Goal: Task Accomplishment & Management: Use online tool/utility

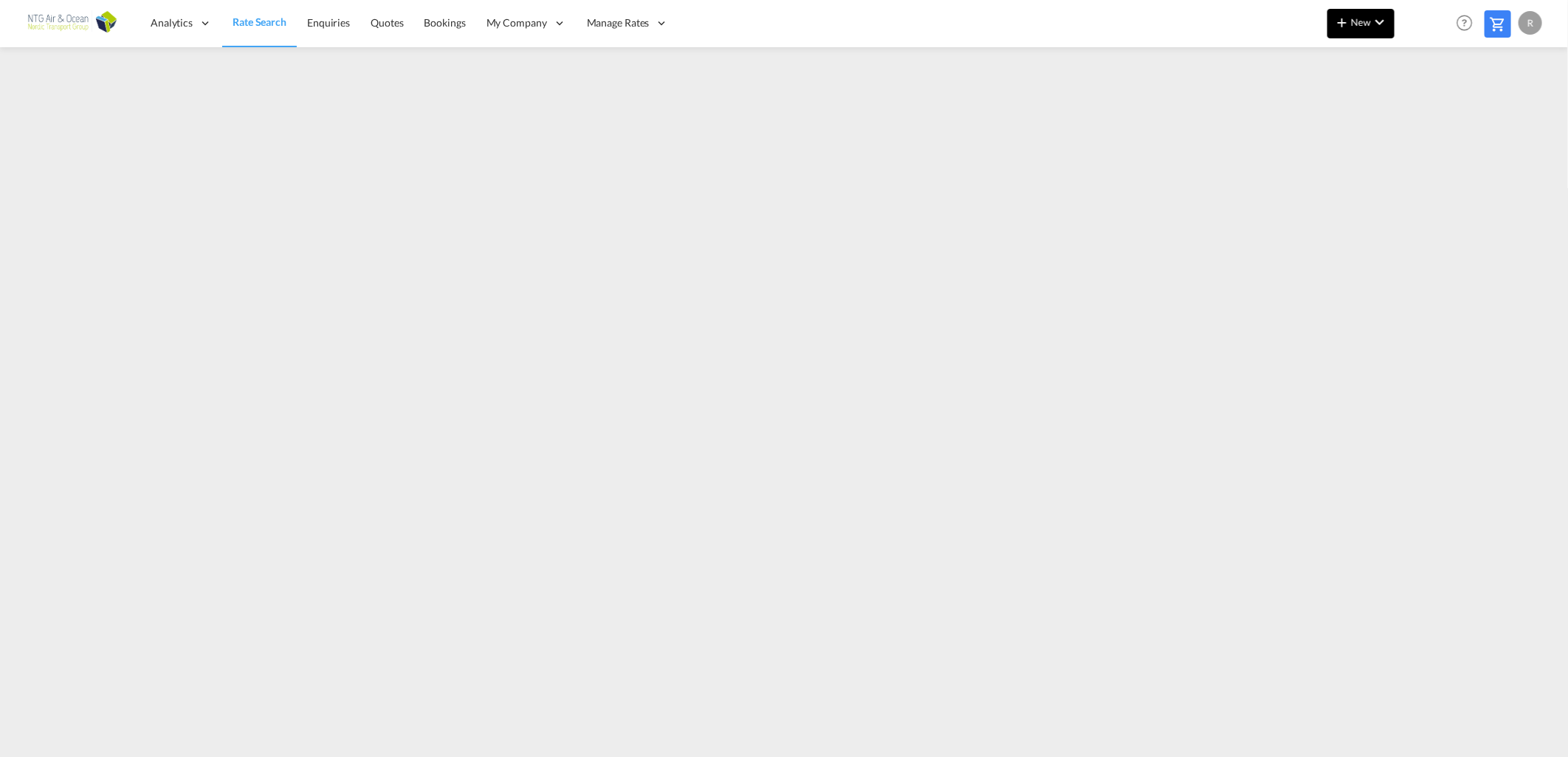
click at [1360, 24] on span "New" at bounding box center [1360, 22] width 55 height 12
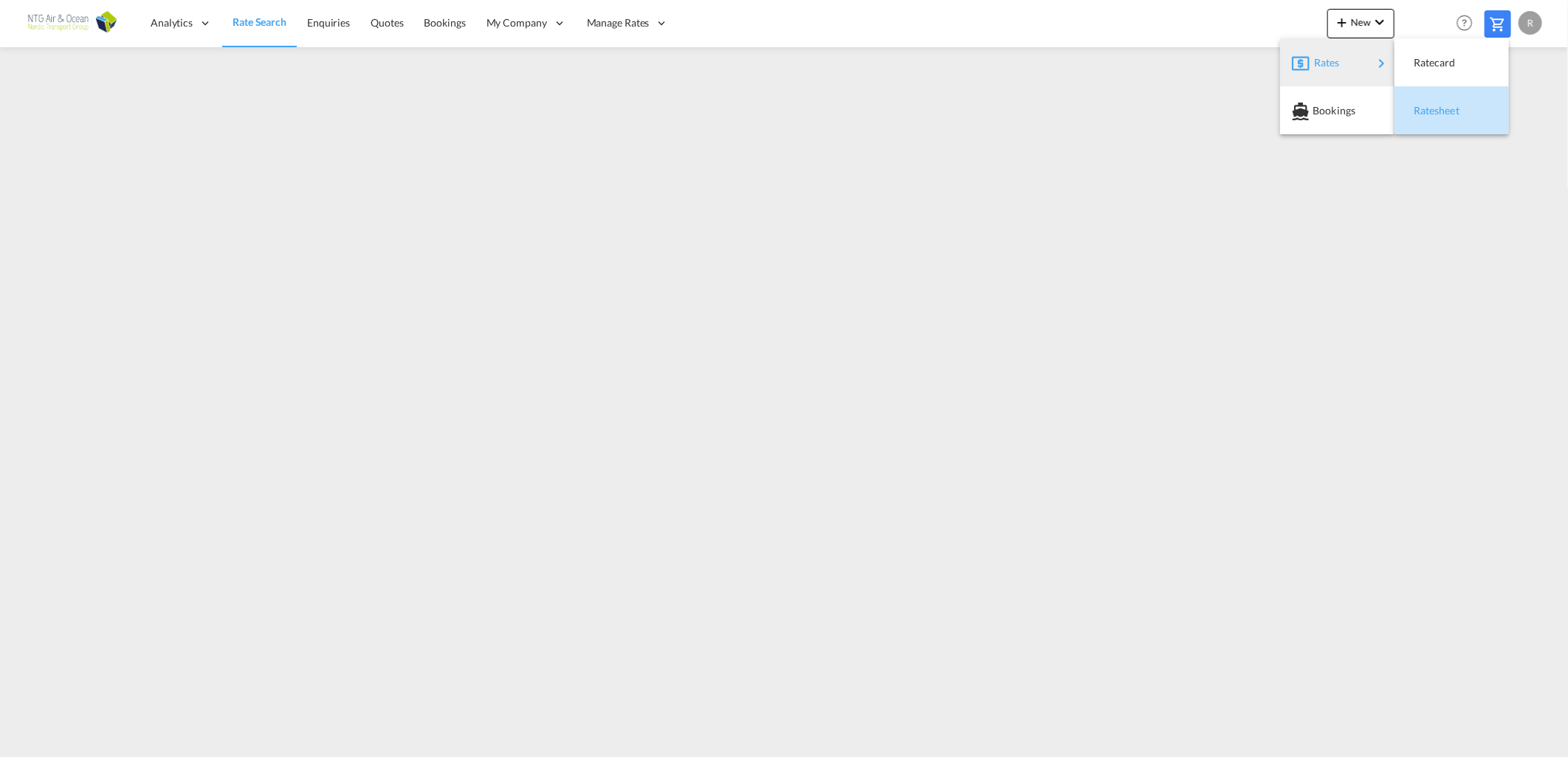
click at [1464, 115] on div "Ratesheet" at bounding box center [1441, 111] width 55 height 37
